Goal: Check status: Check status

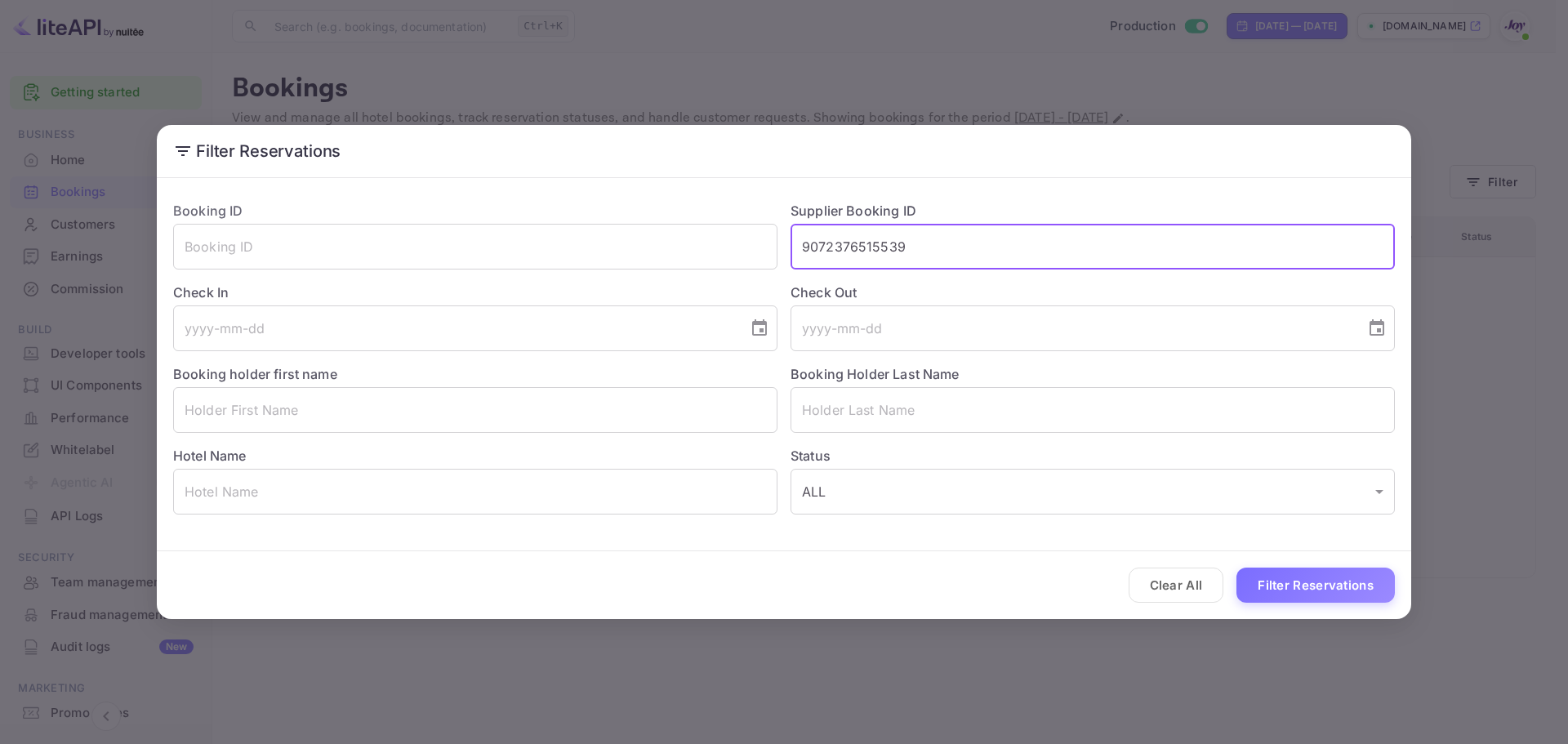
click at [865, 248] on input "9072376515539" at bounding box center [1092, 246] width 604 height 46
type input "9025198"
drag, startPoint x: 1284, startPoint y: 565, endPoint x: 1287, endPoint y: 579, distance: 14.3
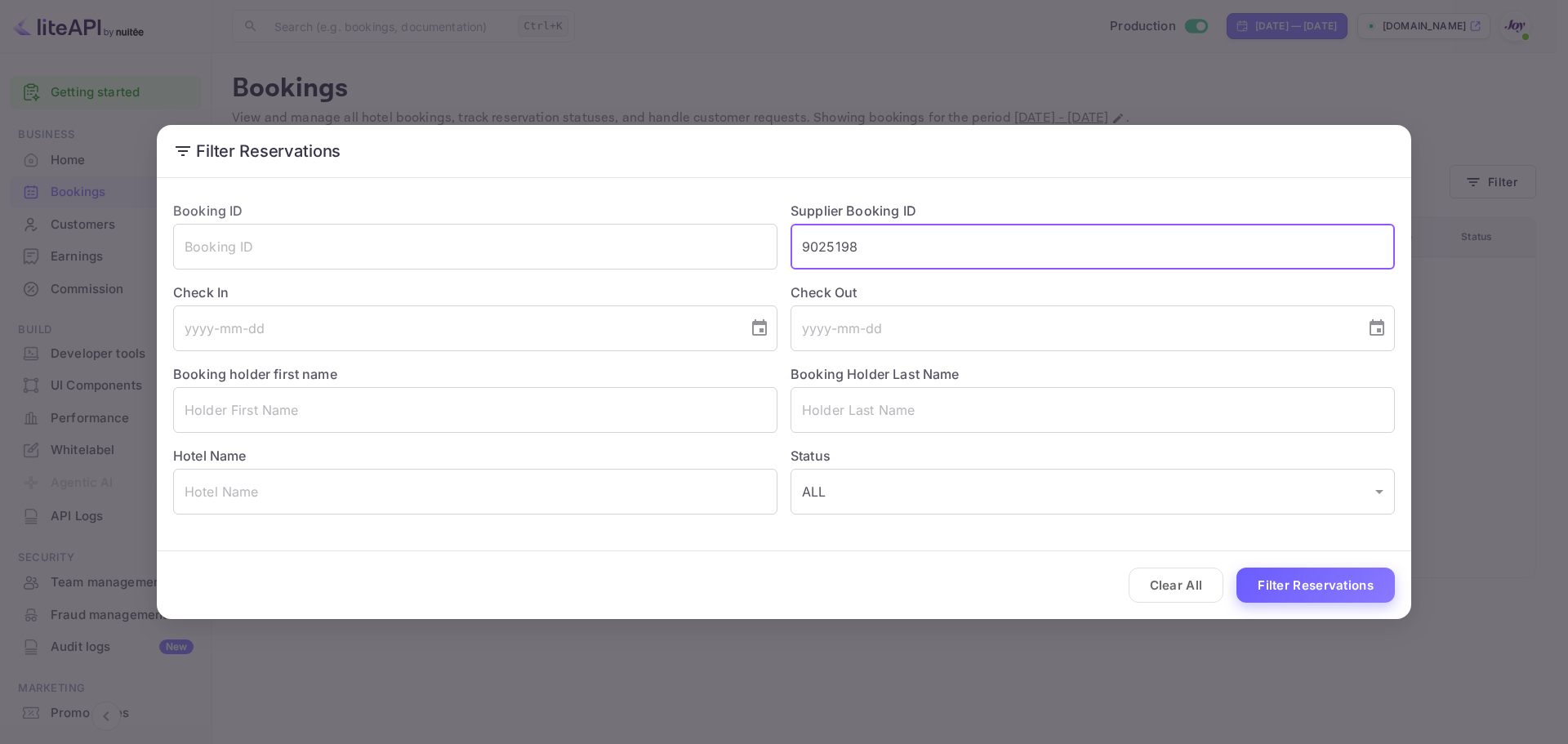
click at [1287, 576] on div "Clear All Filter Reservations" at bounding box center [784, 586] width 1254 height 68
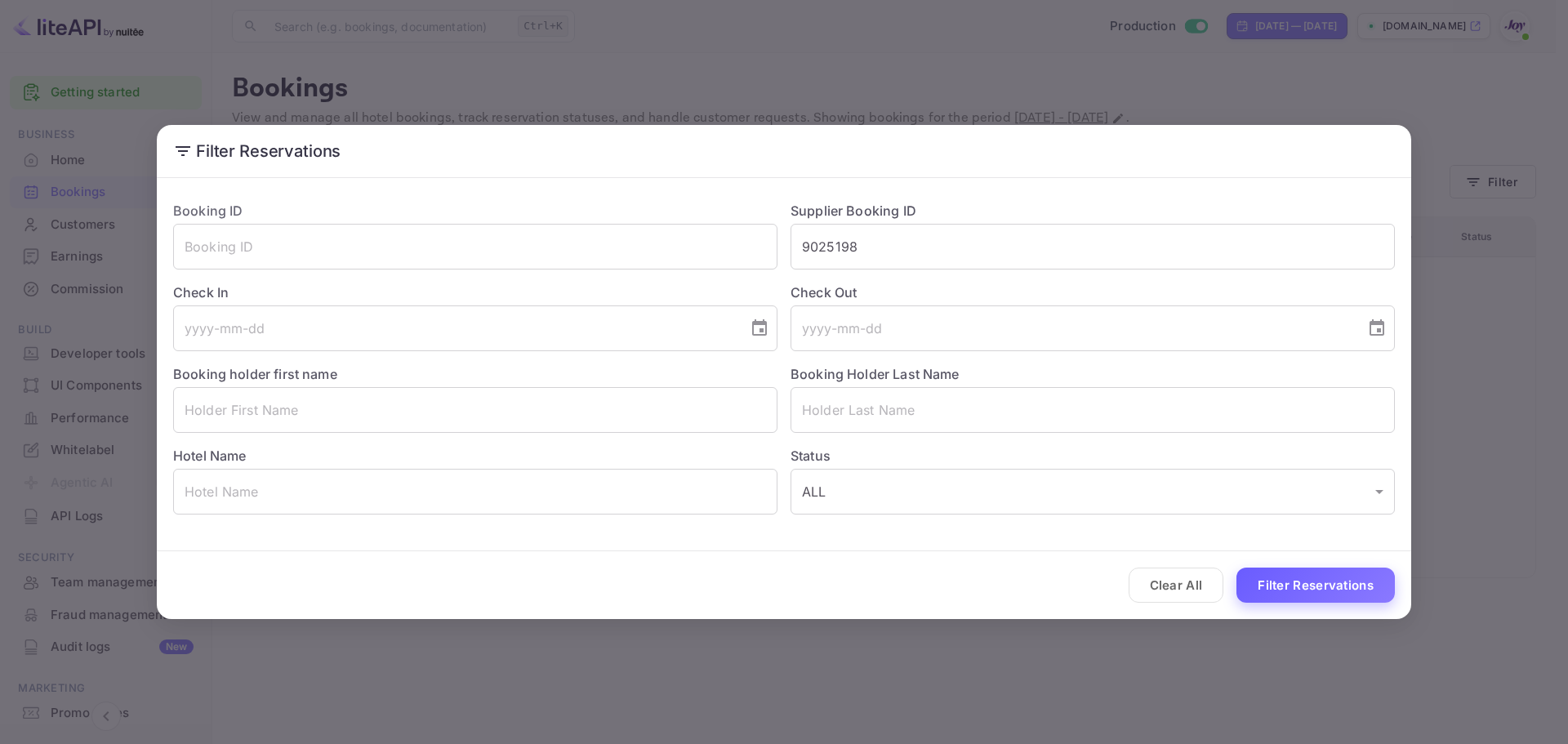
click at [1287, 579] on button "Filter Reservations" at bounding box center [1315, 585] width 158 height 35
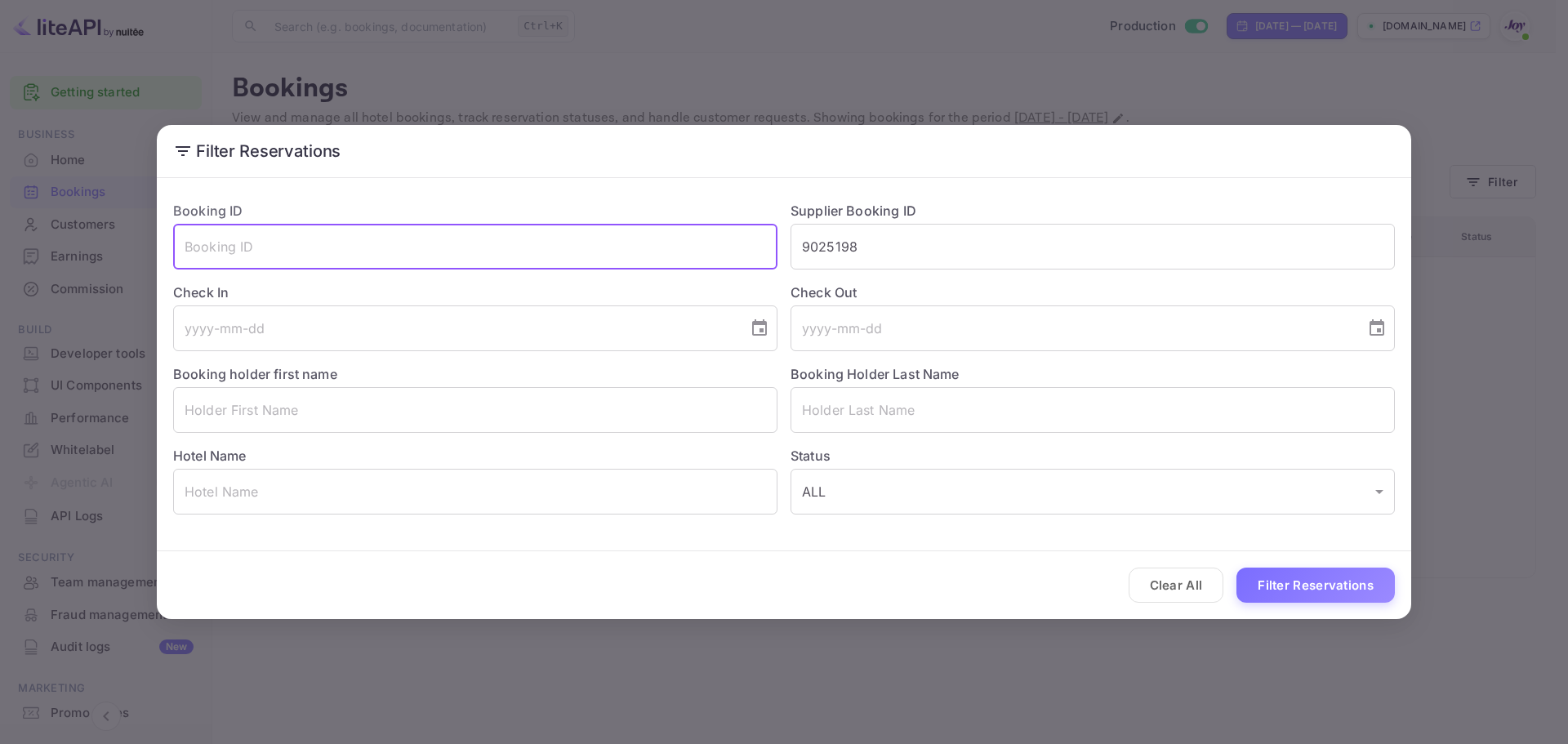
click at [710, 238] on input "text" at bounding box center [475, 246] width 604 height 46
paste input "9025198"
type input "9025198"
click at [885, 250] on input "9025198" at bounding box center [1092, 246] width 604 height 46
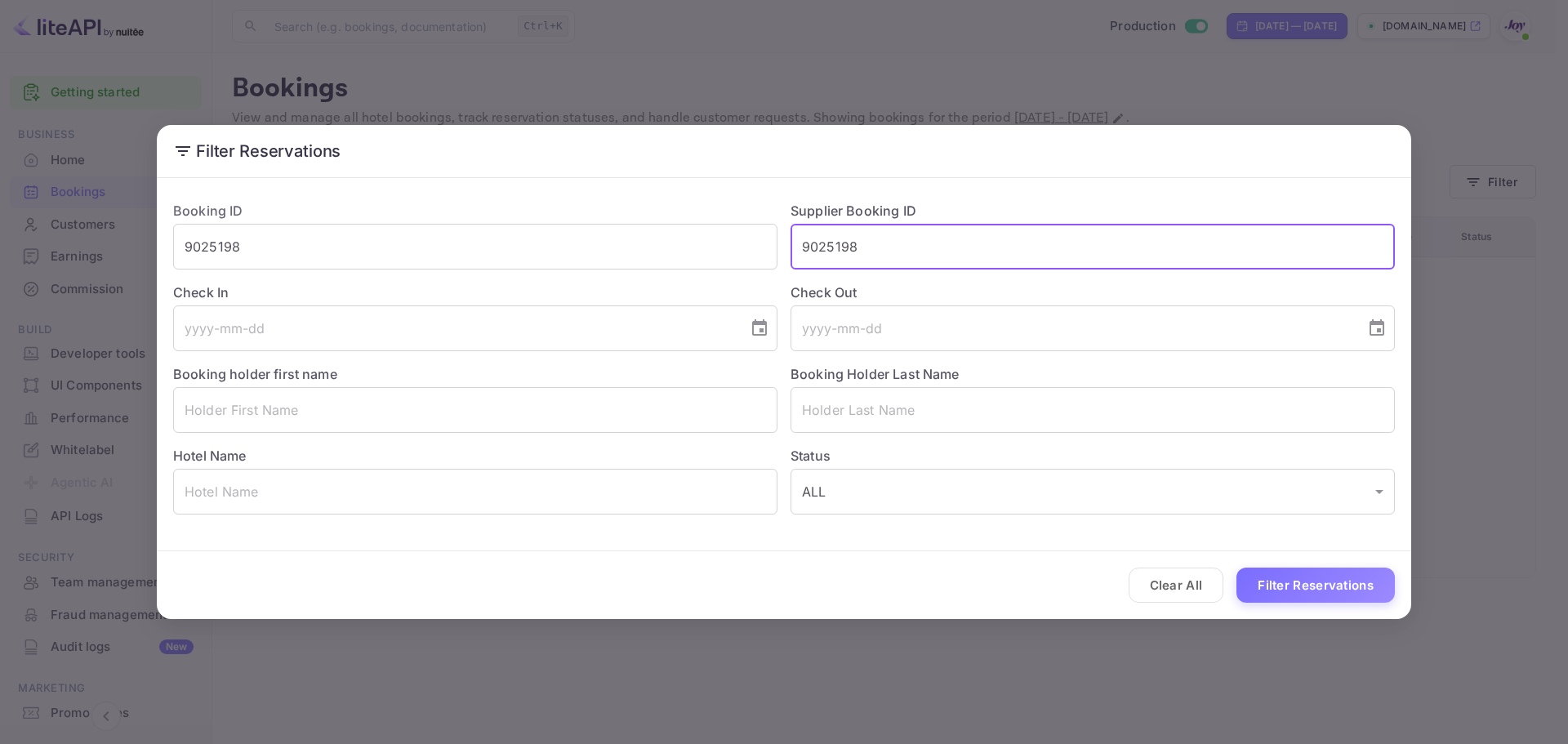
click at [886, 250] on input "9025198" at bounding box center [1092, 246] width 604 height 46
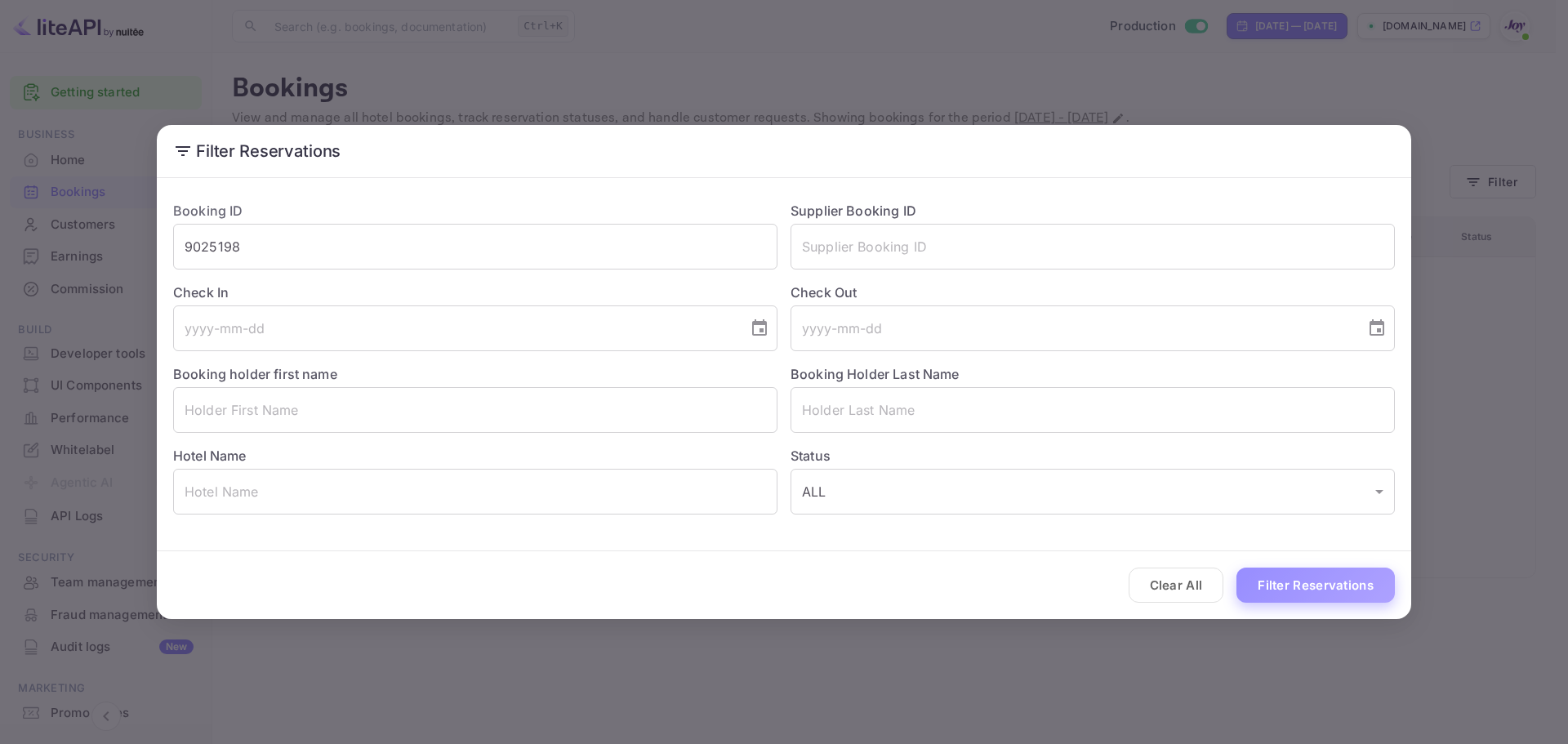
click at [1284, 594] on button "Filter Reservations" at bounding box center [1315, 585] width 158 height 35
click at [1284, 588] on button "Filter Reservations" at bounding box center [1315, 585] width 158 height 35
click at [1139, 586] on button "Clear All" at bounding box center [1176, 585] width 95 height 35
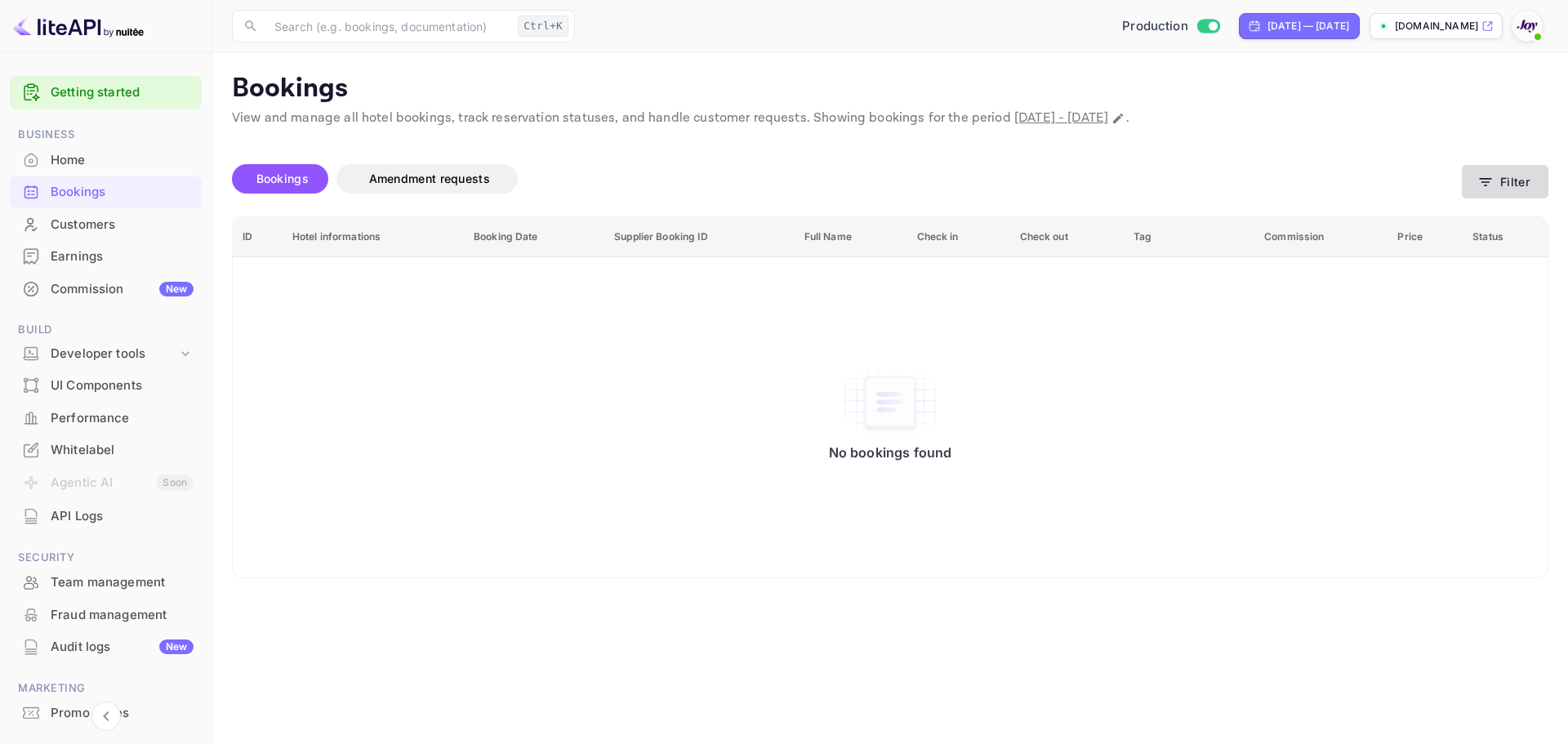
click at [1496, 166] on button "Filter" at bounding box center [1505, 182] width 87 height 34
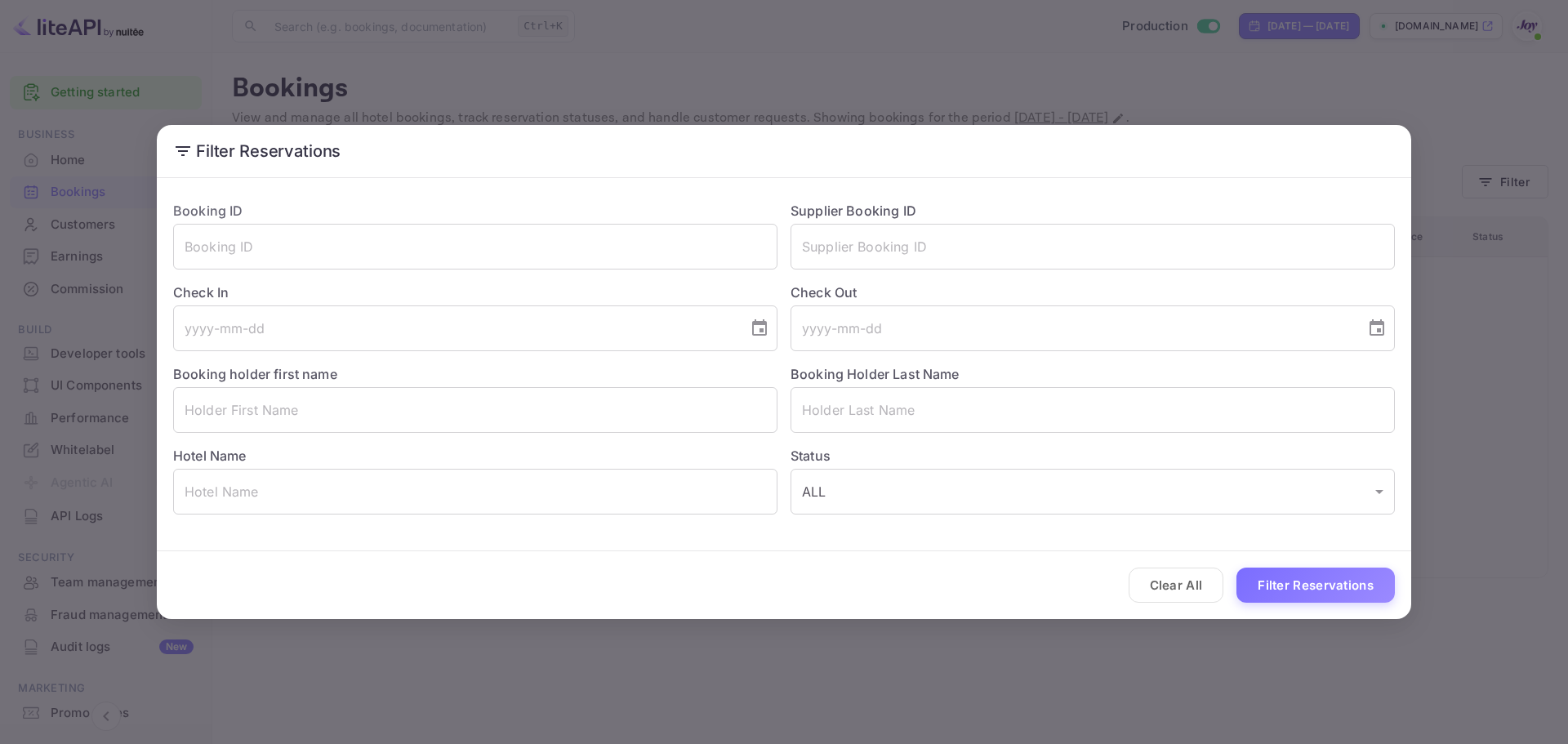
click at [534, 223] on div "Booking ID ​" at bounding box center [469, 228] width 618 height 82
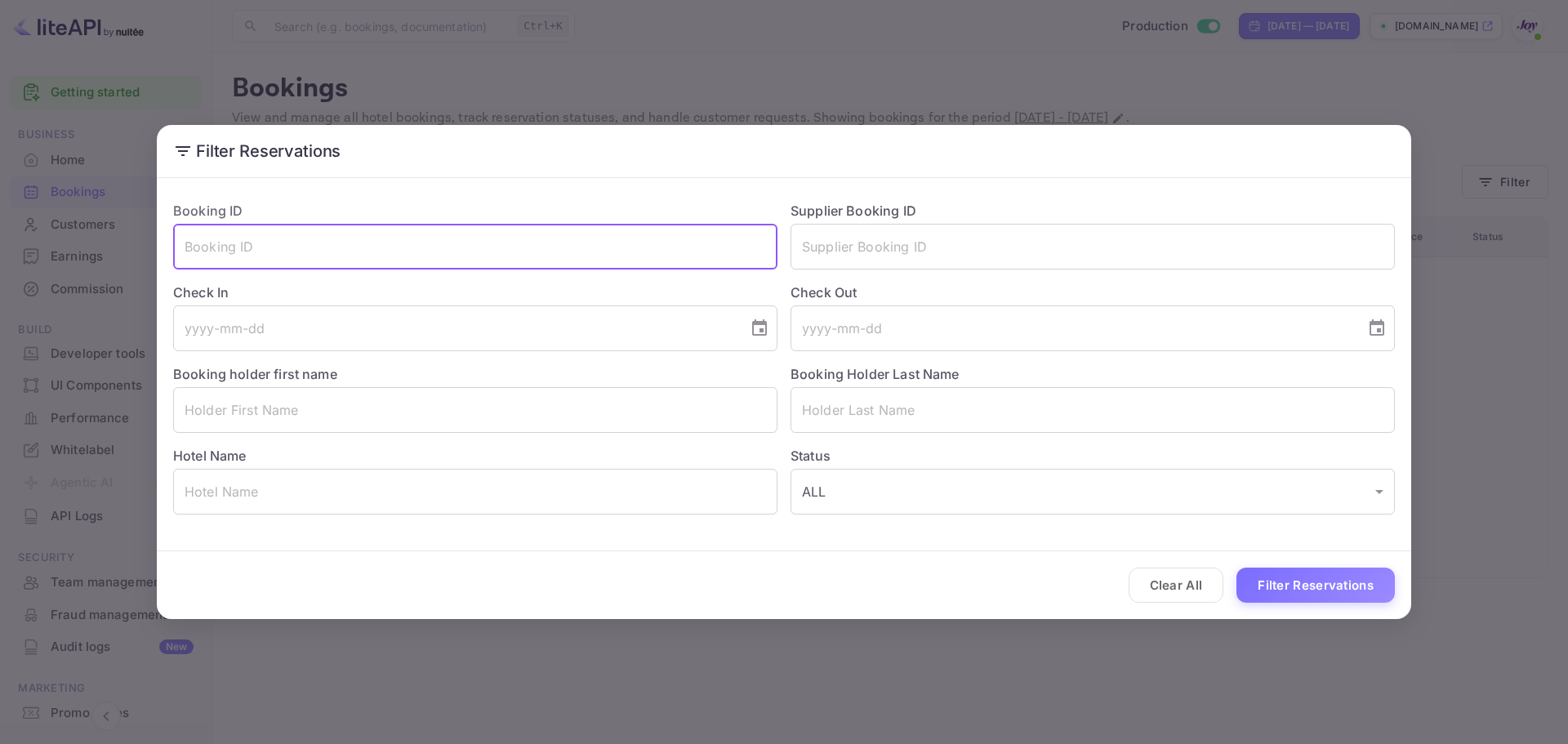
click at [580, 253] on input "text" at bounding box center [475, 246] width 604 height 46
paste input "9025198"
type input "9025198"
drag, startPoint x: 1284, startPoint y: 564, endPoint x: 1288, endPoint y: 579, distance: 15.5
click at [1284, 567] on div "Clear All Filter Reservations" at bounding box center [784, 586] width 1254 height 68
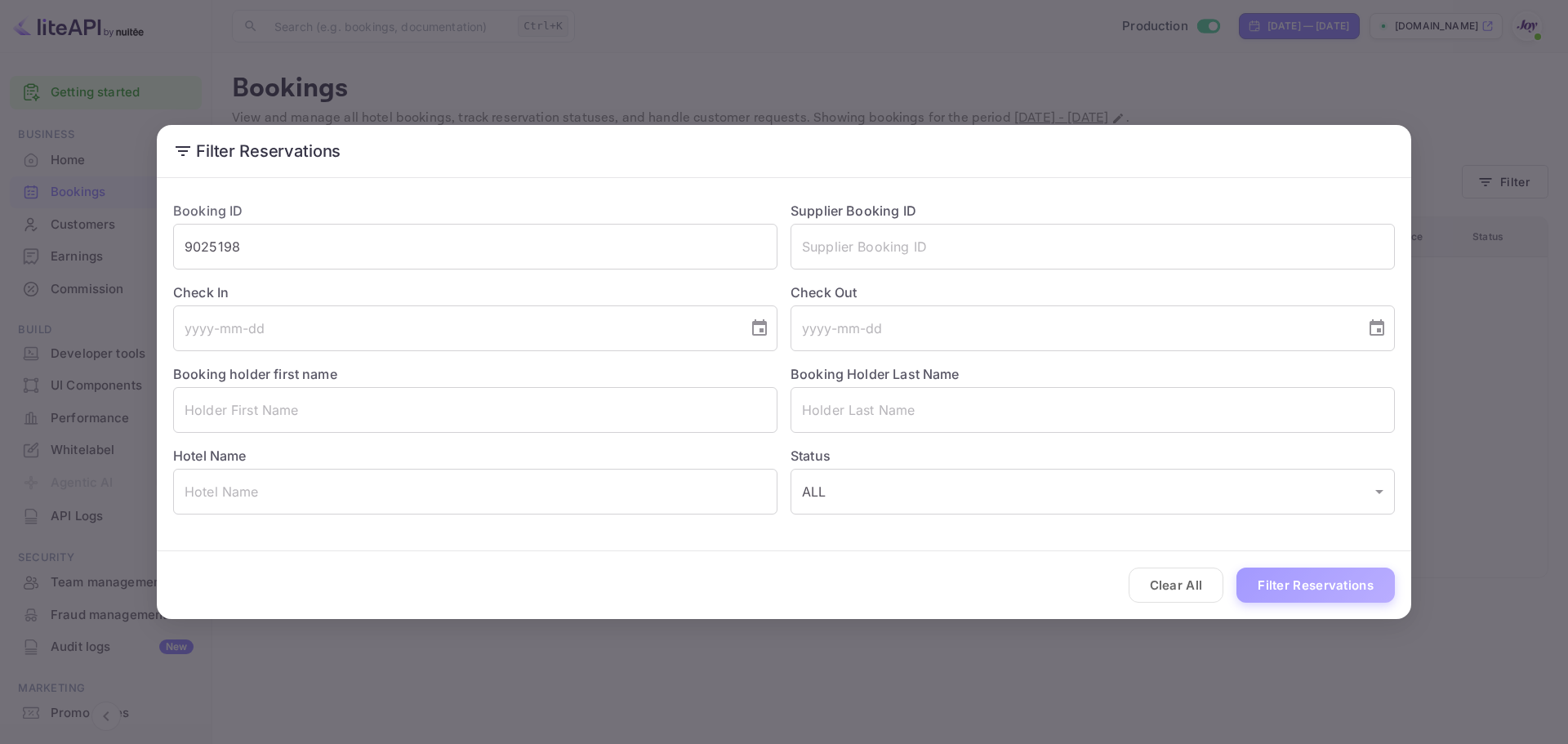
click at [1288, 580] on button "Filter Reservations" at bounding box center [1315, 585] width 158 height 35
click at [1460, 376] on div "Filter Reservations Booking ID 9025198 ​ Supplier Booking ID ​ Check In ​ Check…" at bounding box center [784, 372] width 1568 height 744
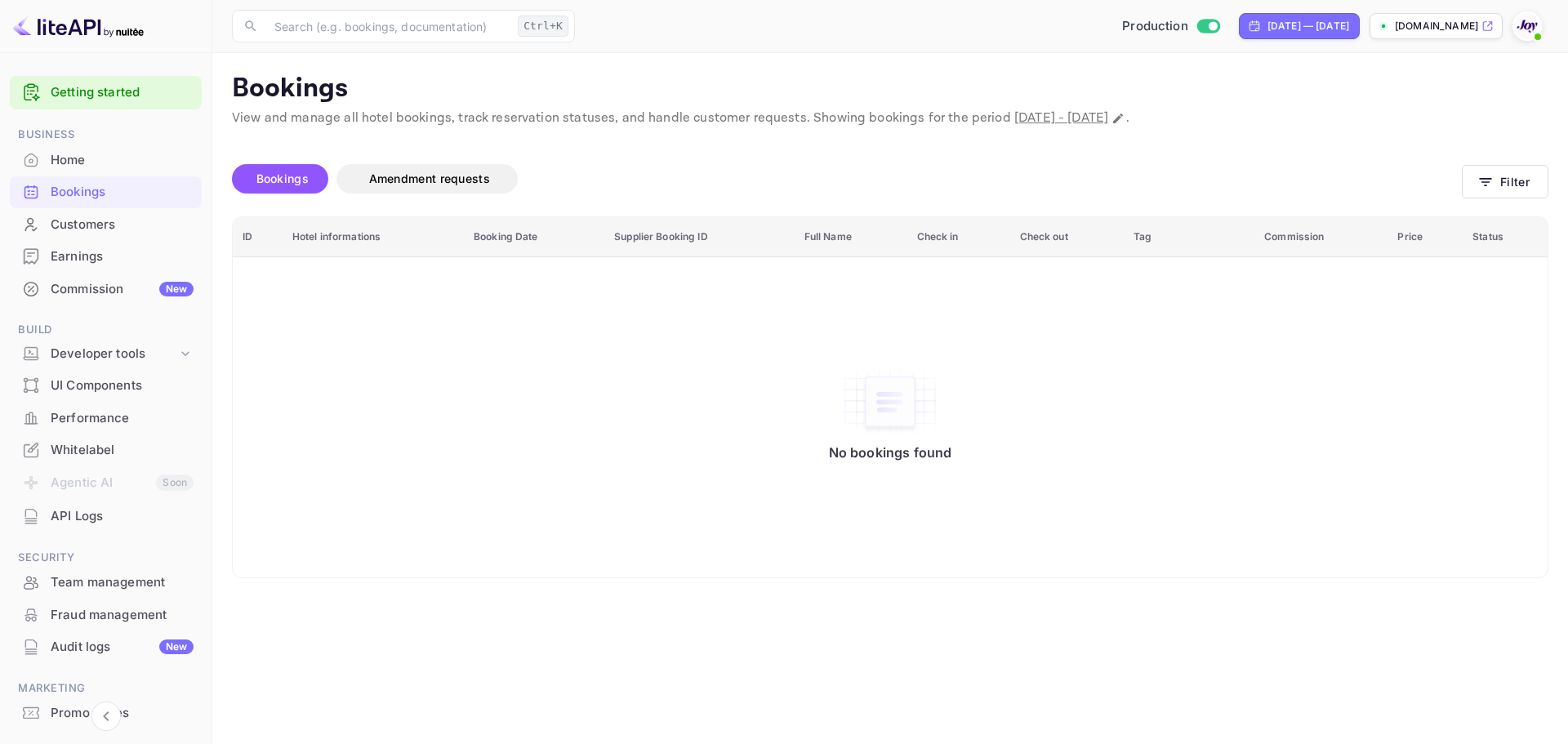
click at [1460, 376] on div "Filter Reservations Booking ID 9025198 ​ Supplier Booking ID ​ Check In ​ Check…" at bounding box center [784, 372] width 1568 height 744
click at [1492, 175] on icon "button" at bounding box center [1485, 181] width 16 height 16
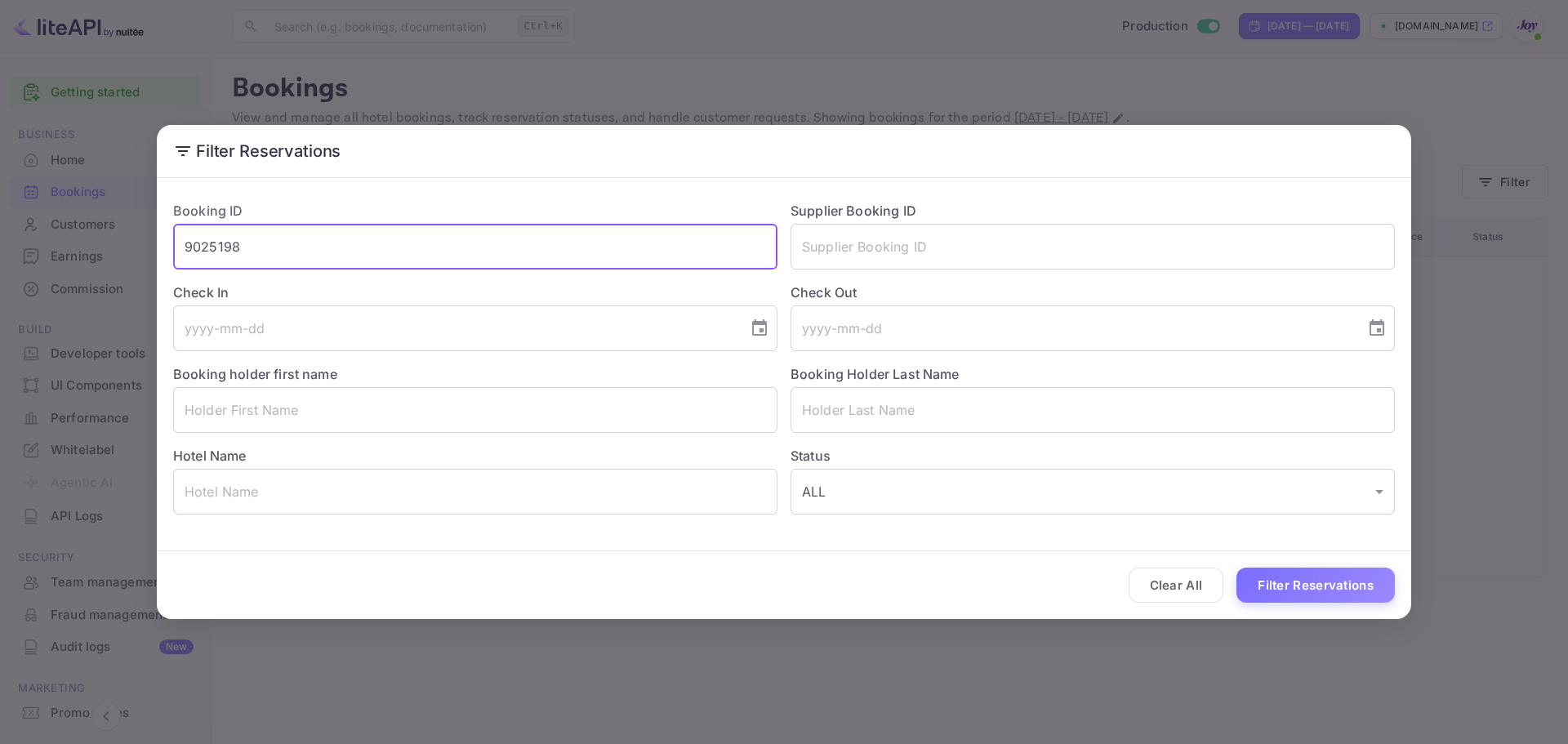
click at [570, 241] on input "9025198" at bounding box center [475, 246] width 604 height 46
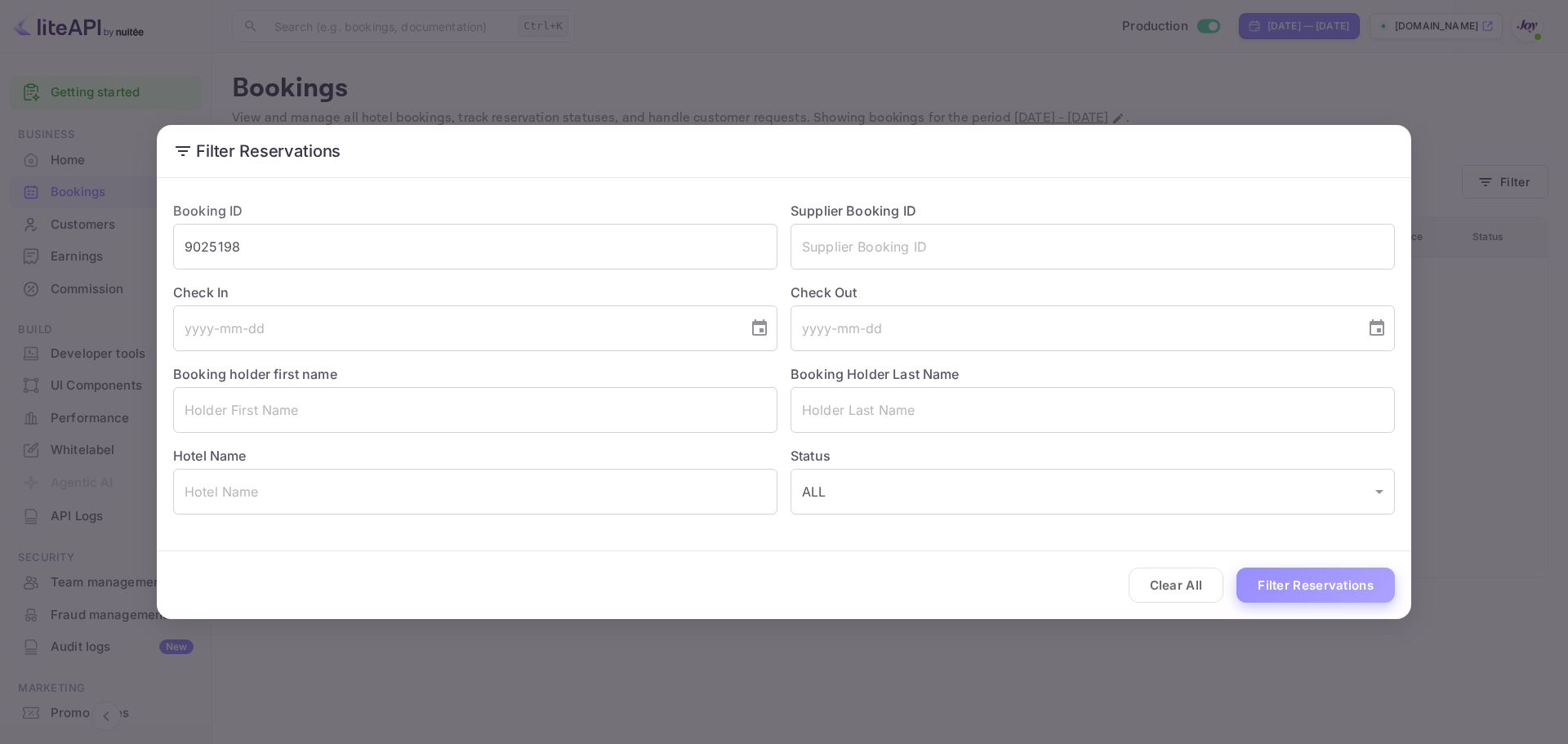
click at [1291, 579] on button "Filter Reservations" at bounding box center [1315, 585] width 158 height 35
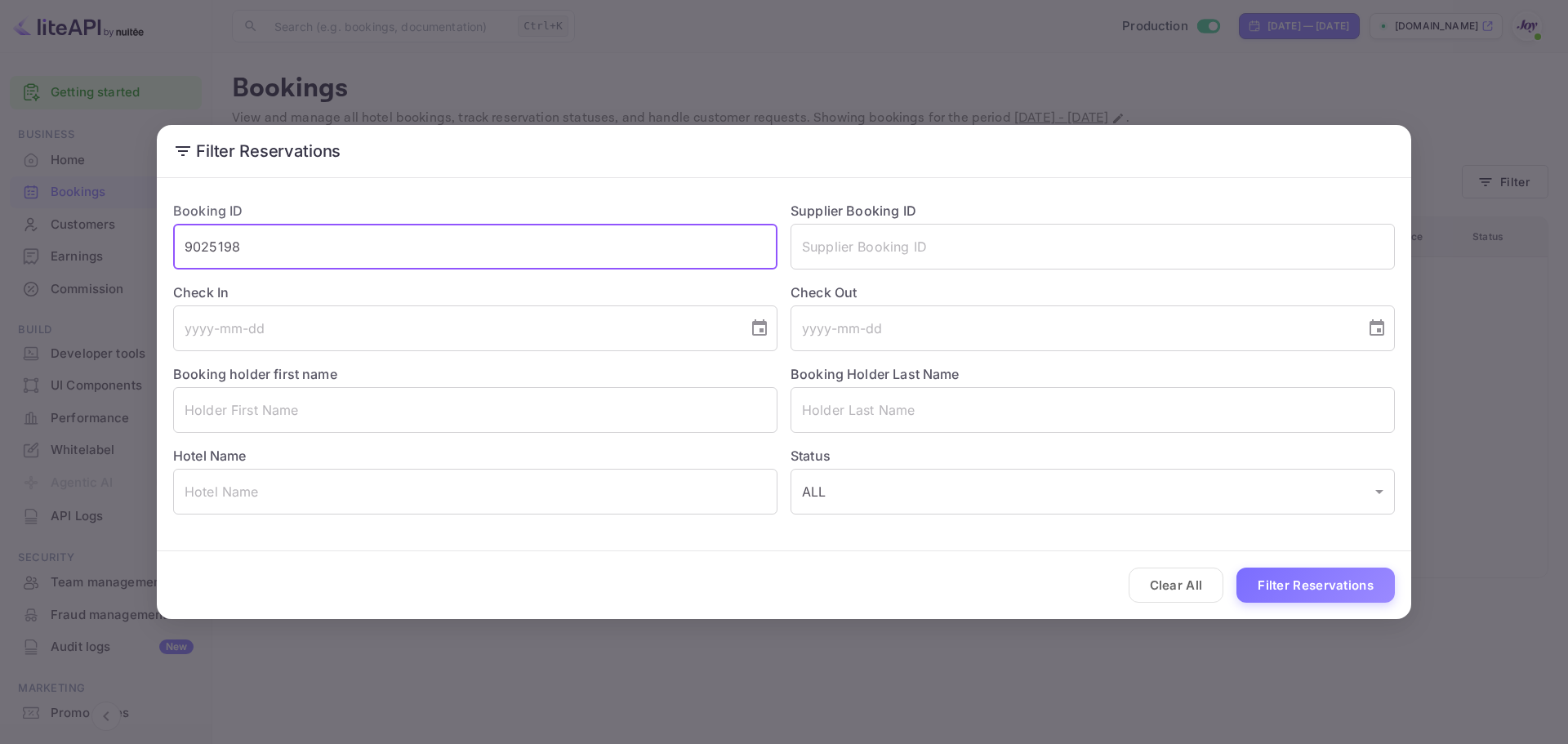
click at [734, 254] on input "9025198" at bounding box center [475, 246] width 604 height 46
type input "="
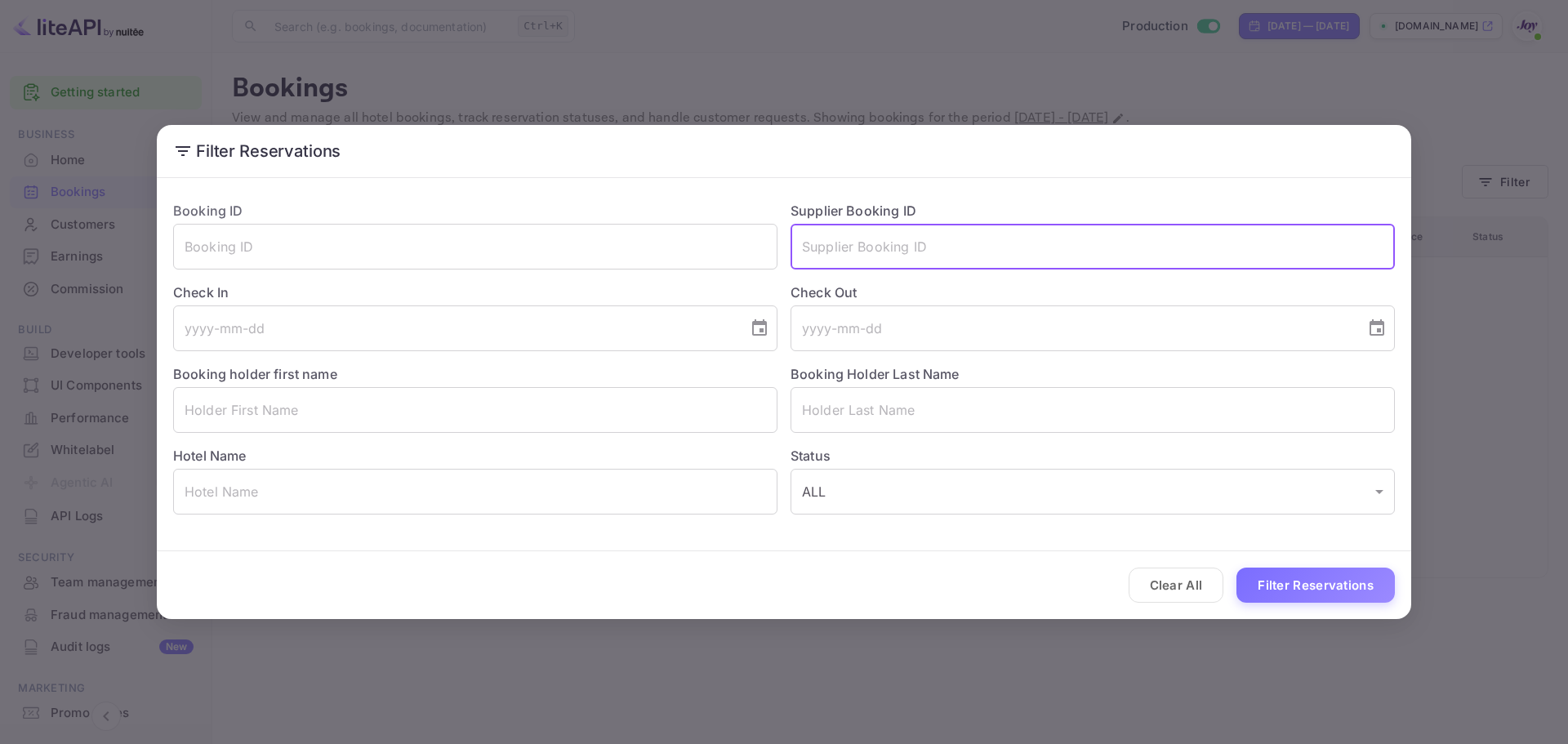
click at [887, 250] on input "text" at bounding box center [1092, 246] width 604 height 46
paste input "9025198"
type input "9025198"
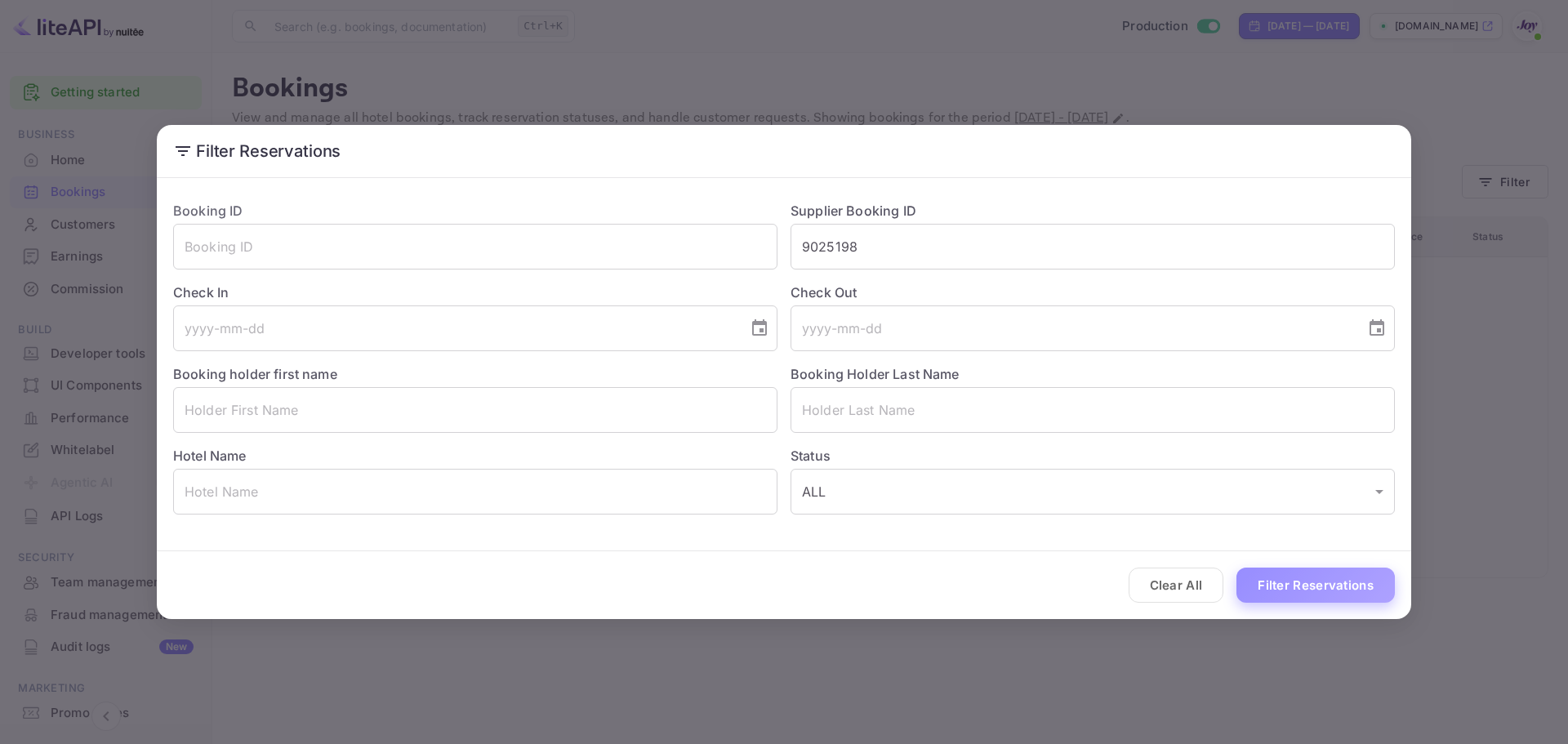
click at [1296, 599] on button "Filter Reservations" at bounding box center [1315, 585] width 158 height 35
click at [1450, 117] on div "Filter Reservations Booking ID ​ Supplier Booking ID 9025198 ​ Check In ​ Check…" at bounding box center [784, 372] width 1568 height 744
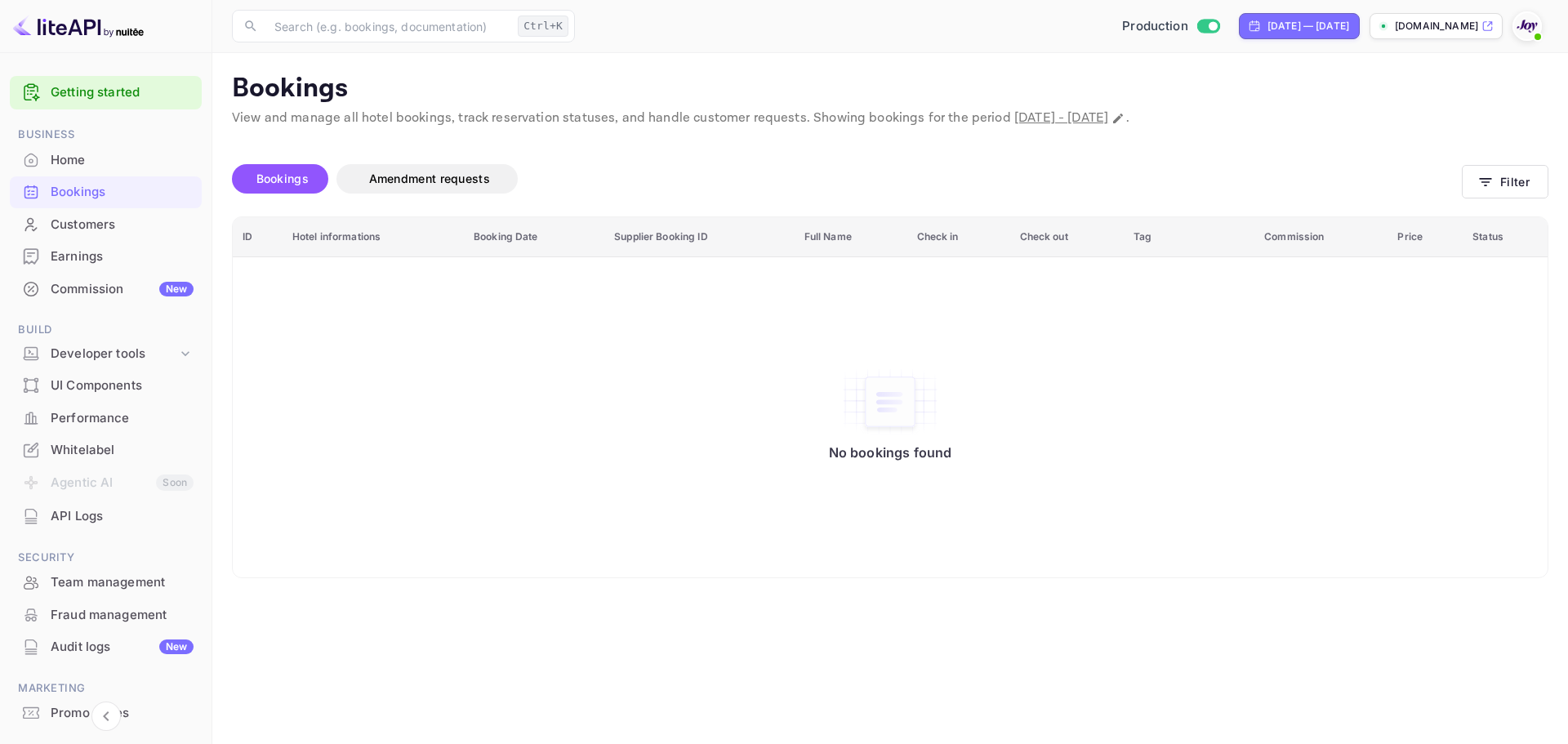
click at [1288, 479] on div "No bookings found" at bounding box center [890, 417] width 1282 height 297
click at [450, 438] on div "No bookings found" at bounding box center [890, 417] width 1282 height 297
click at [1510, 184] on button "Filter" at bounding box center [1505, 182] width 87 height 34
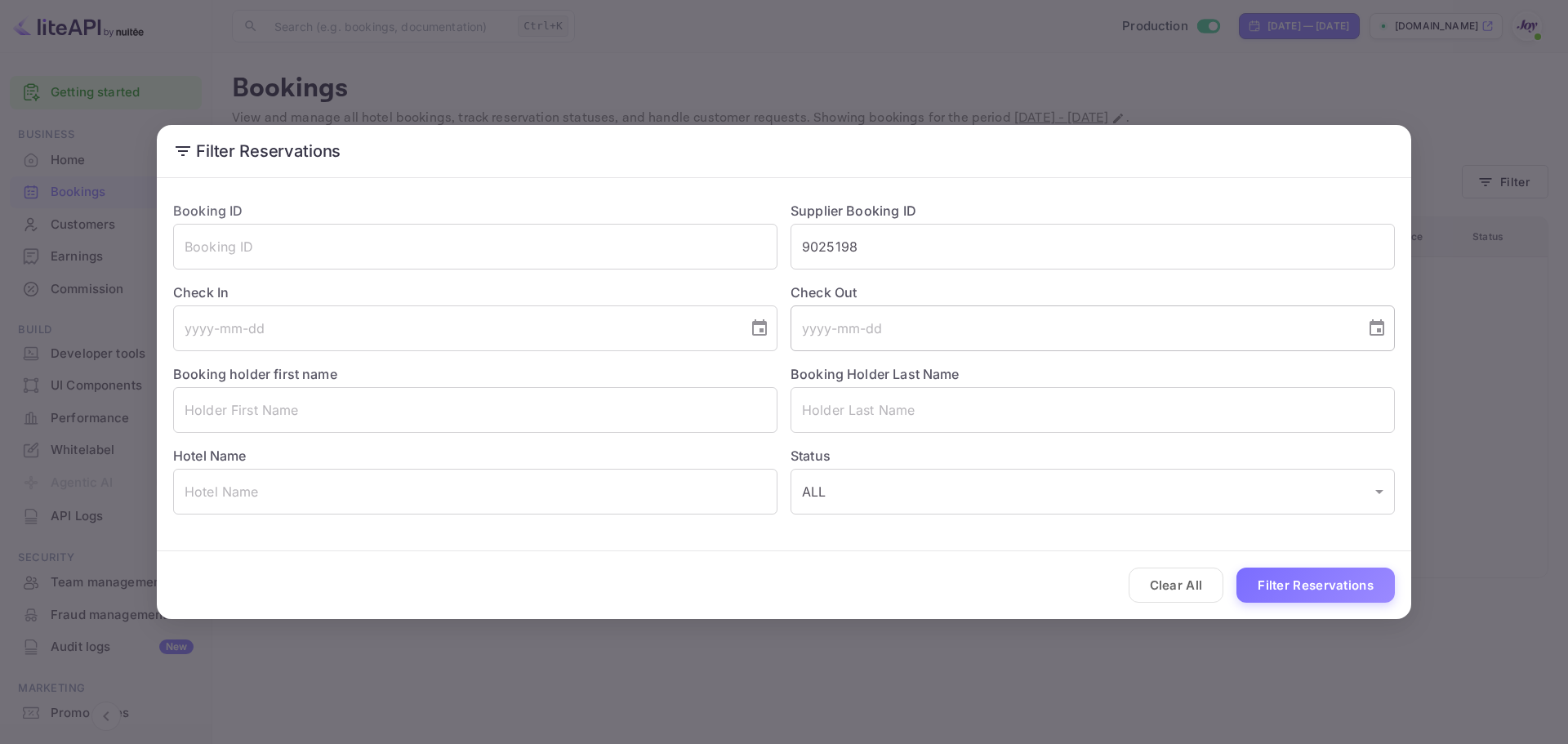
click at [826, 331] on input "tel" at bounding box center [1072, 328] width 564 height 46
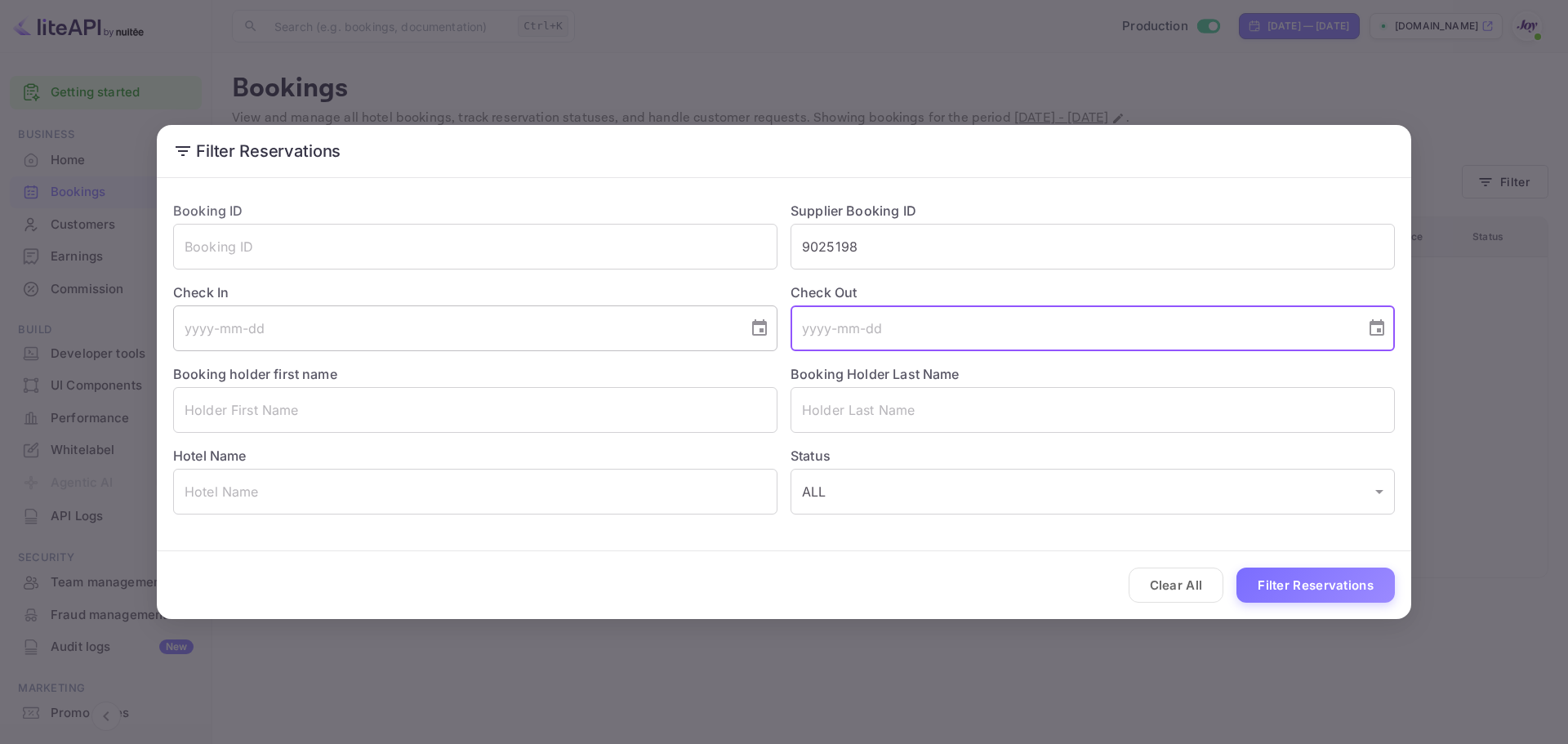
click at [770, 331] on button "Choose date" at bounding box center [759, 328] width 33 height 33
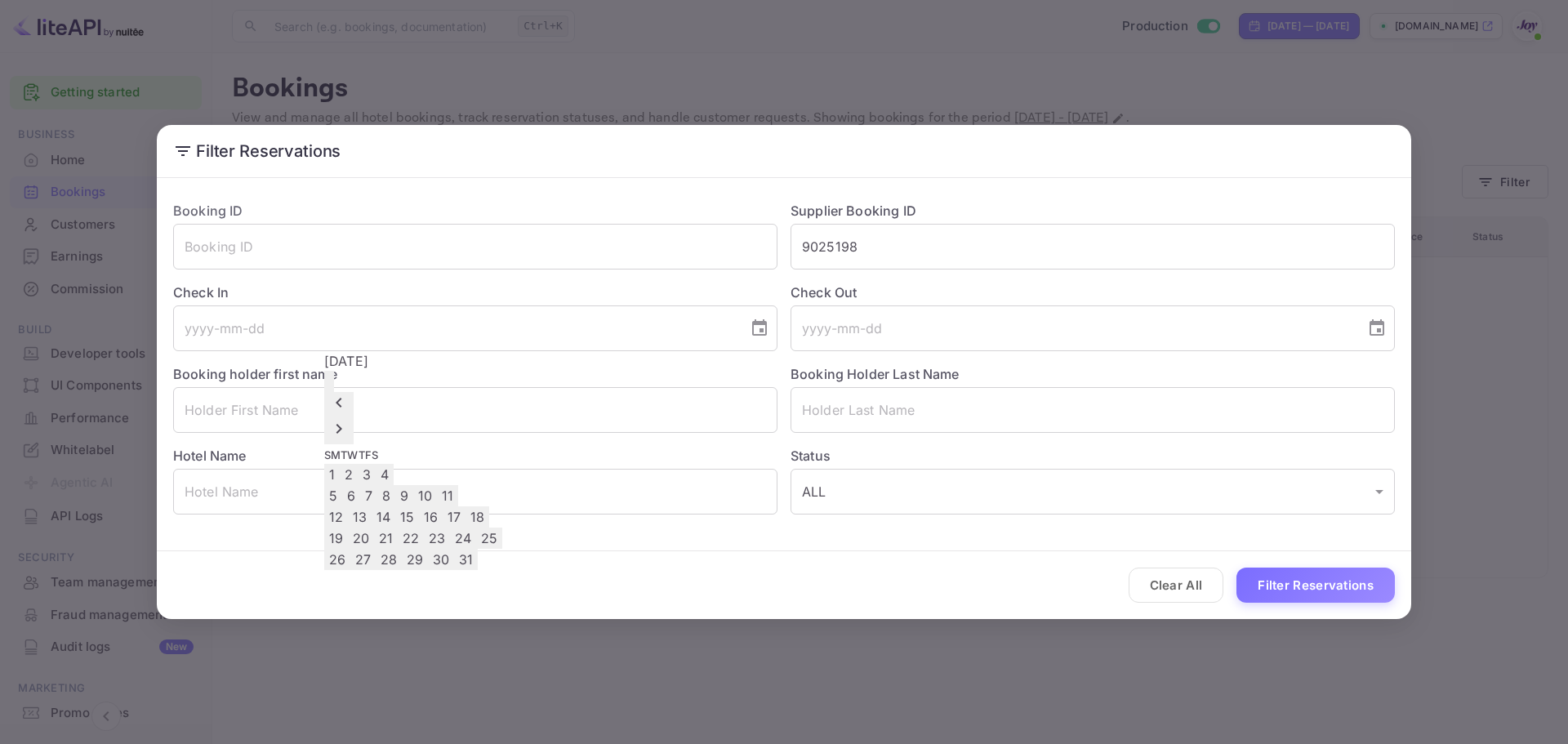
click at [437, 485] on button "10" at bounding box center [424, 495] width 24 height 22
type input "[DATE]"
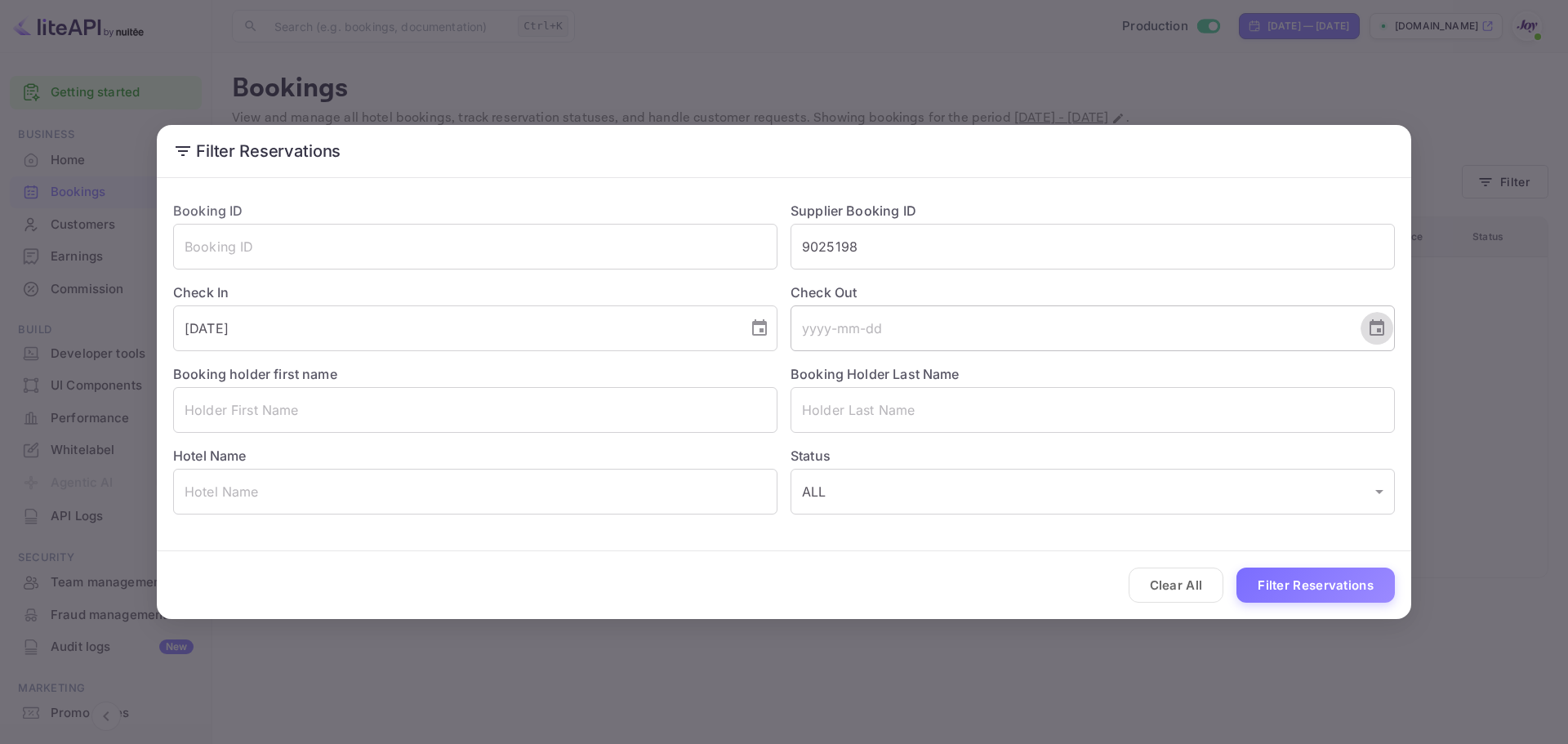
click at [1379, 327] on icon "Choose date" at bounding box center [1377, 328] width 20 height 20
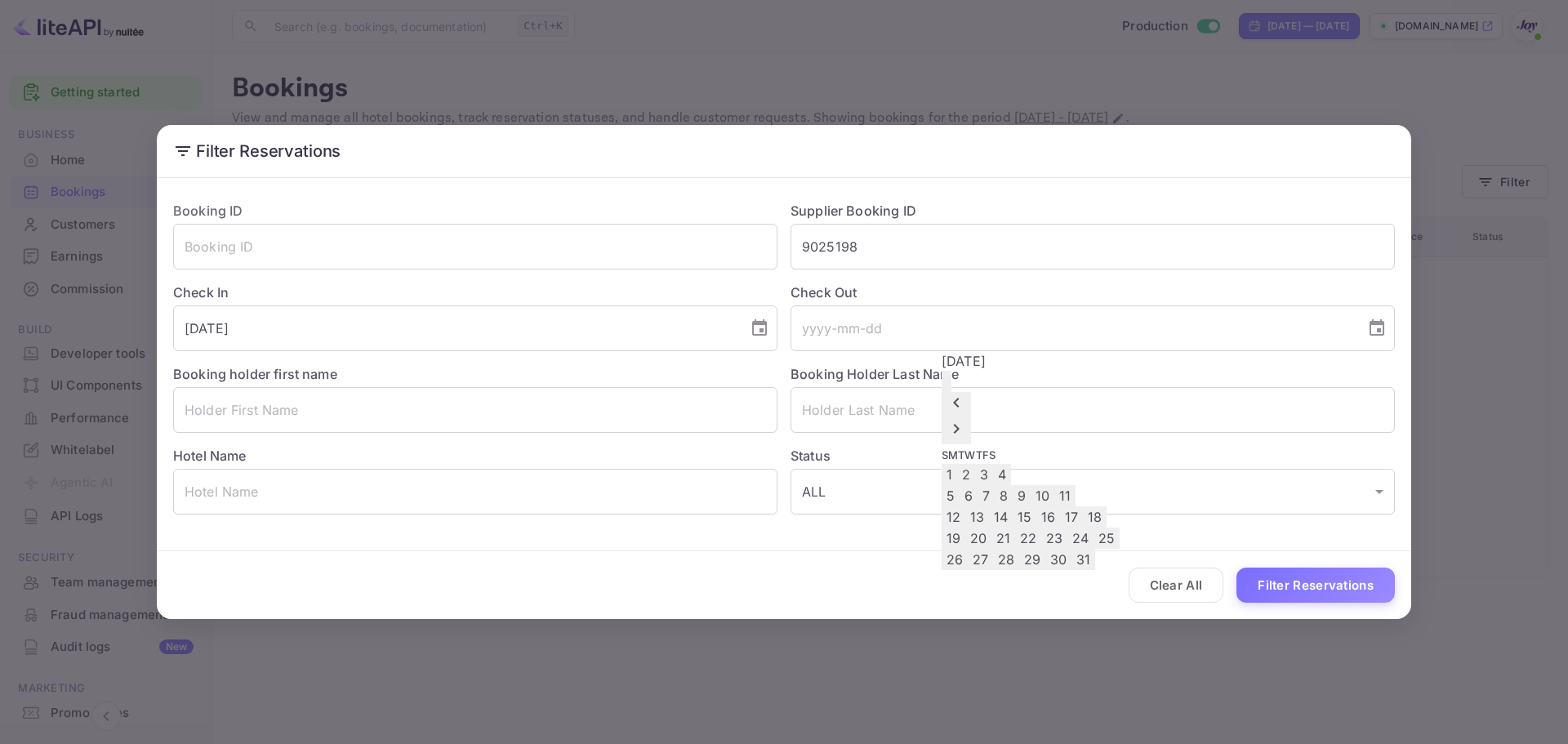
click at [1013, 506] on button "14" at bounding box center [1000, 517] width 24 height 22
type input "[DATE]"
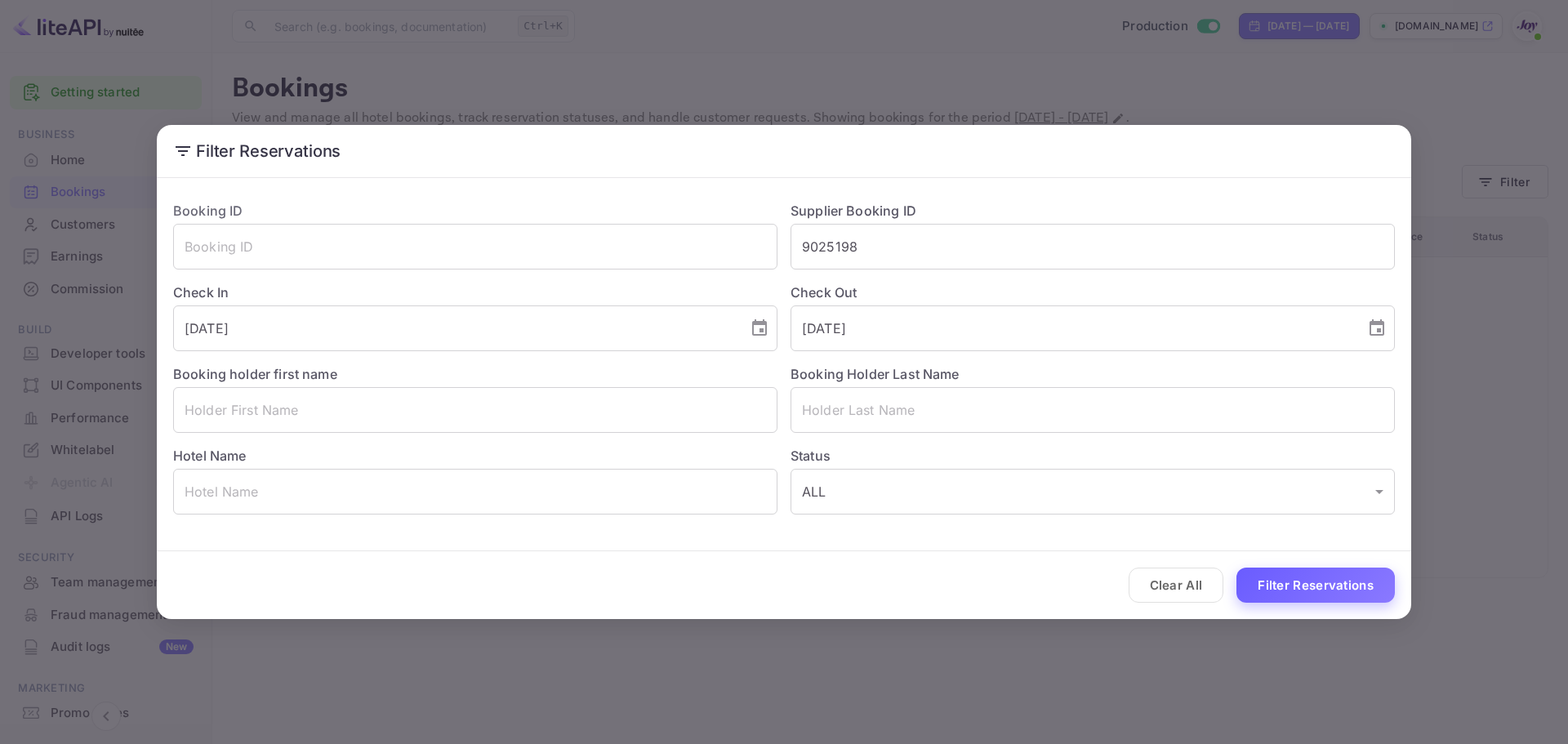
click at [1290, 586] on button "Filter Reservations" at bounding box center [1315, 585] width 158 height 35
click at [901, 546] on form "Booking ID ​ Supplier Booking ID 9025198 ​ Check In [DATE] ​ Check Out [DATE] ​…" at bounding box center [784, 402] width 1254 height 435
click at [1171, 662] on div "Filter Reservations Booking ID ​ Supplier Booking ID 9025198 ​ Check In [DATE] …" at bounding box center [784, 372] width 1568 height 744
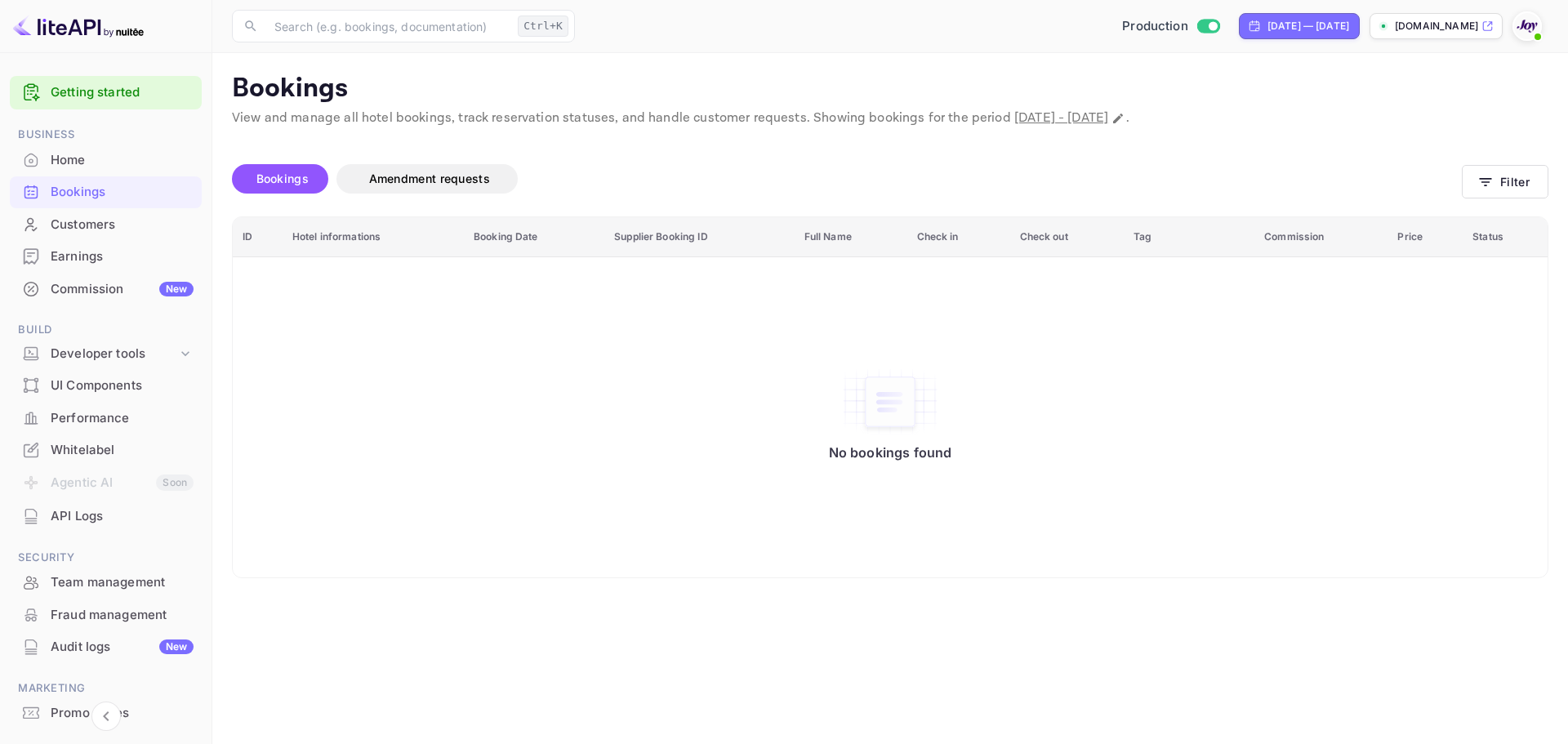
click at [585, 552] on div "No bookings found" at bounding box center [890, 417] width 1282 height 297
click at [452, 355] on div "No bookings found" at bounding box center [890, 417] width 1282 height 297
drag, startPoint x: 642, startPoint y: 416, endPoint x: 725, endPoint y: 437, distance: 85.6
click at [642, 416] on div "No bookings found" at bounding box center [890, 417] width 1282 height 297
